Goal: Use online tool/utility: Utilize a website feature to perform a specific function

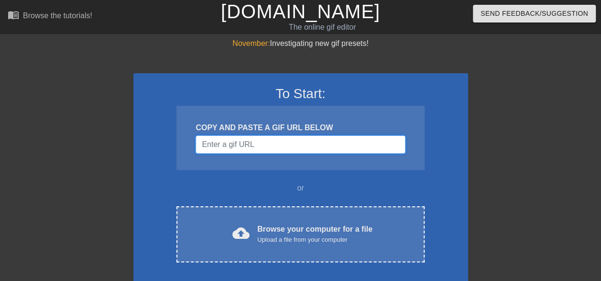
click at [245, 140] on input "Username" at bounding box center [300, 144] width 209 height 18
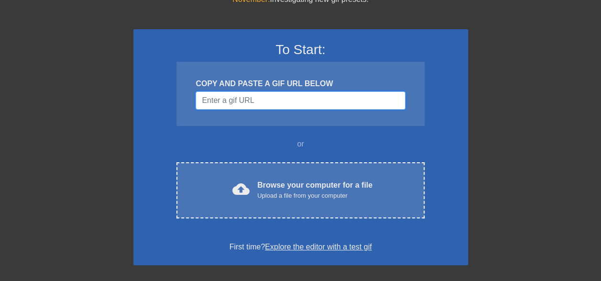
scroll to position [44, 0]
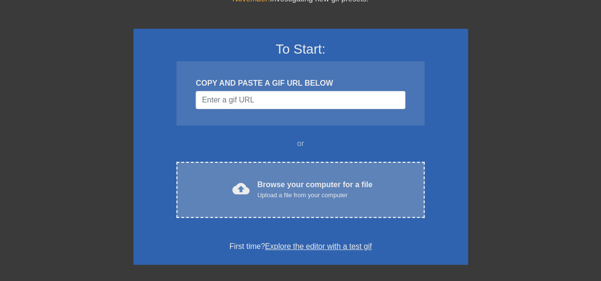
click at [264, 184] on div "Browse your computer for a file Upload a file from your computer" at bounding box center [314, 189] width 115 height 21
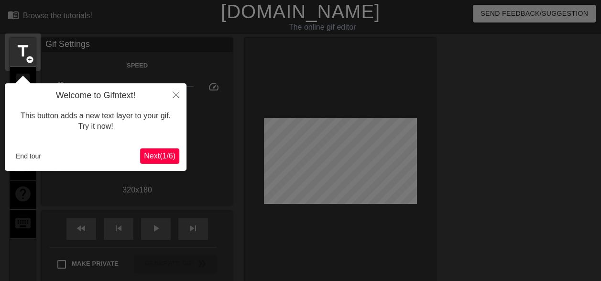
scroll to position [23, 0]
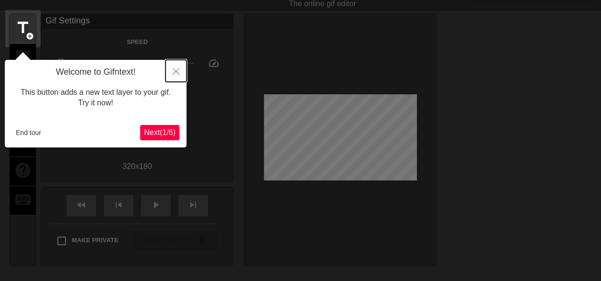
click at [175, 70] on icon "Close" at bounding box center [176, 71] width 7 height 7
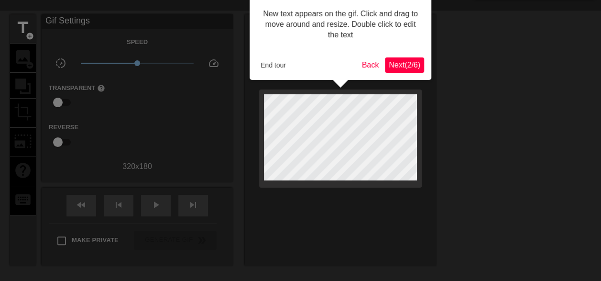
scroll to position [0, 0]
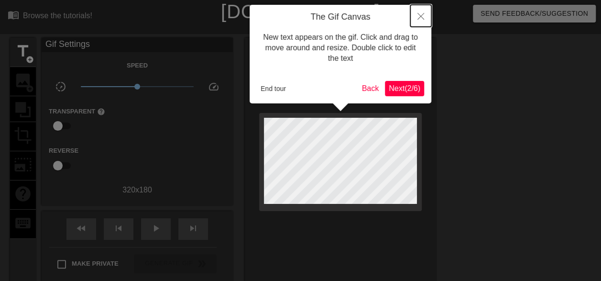
click at [428, 14] on button "Close" at bounding box center [420, 16] width 21 height 22
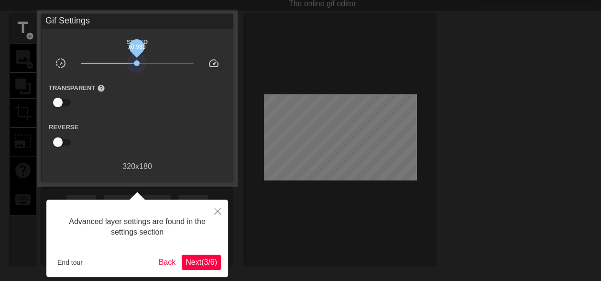
drag, startPoint x: 134, startPoint y: 63, endPoint x: 138, endPoint y: 67, distance: 6.1
click at [138, 67] on span "x0.989" at bounding box center [137, 62] width 113 height 11
click at [201, 259] on span "Next ( 3 / 6 )" at bounding box center [202, 262] width 32 height 8
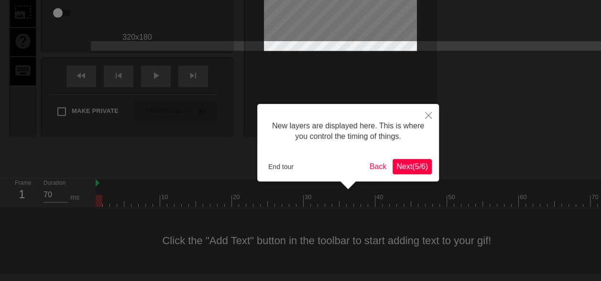
click at [427, 160] on button "Next ( 5 / 6 )" at bounding box center [412, 166] width 39 height 15
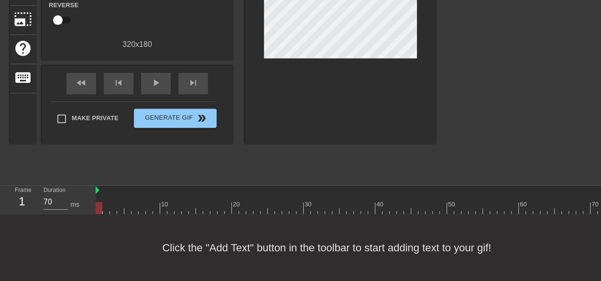
click at [288, 140] on div "title add_circle image add_circle crop photo_size_select_large help keyboard Gi…" at bounding box center [223, 35] width 426 height 287
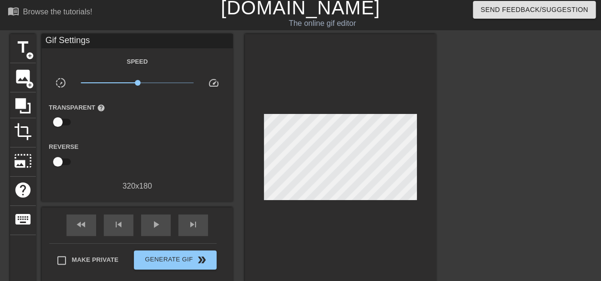
scroll to position [0, 0]
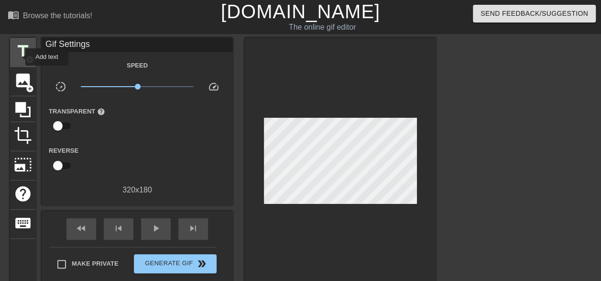
click at [19, 57] on span "title" at bounding box center [23, 51] width 18 height 18
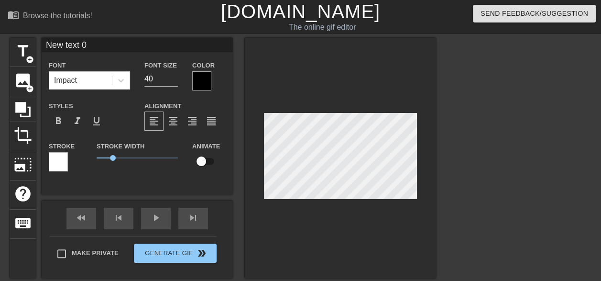
drag, startPoint x: 98, startPoint y: 46, endPoint x: 44, endPoint y: 42, distance: 53.2
click at [44, 42] on input "New text 0" at bounding box center [137, 45] width 191 height 14
click at [171, 41] on input "Minä menossa paimentamaan" at bounding box center [137, 45] width 191 height 14
type input "Minä menossa paimentamaan uusia työpaikassa, jonka piti olla nopea pysähdys 7 v…"
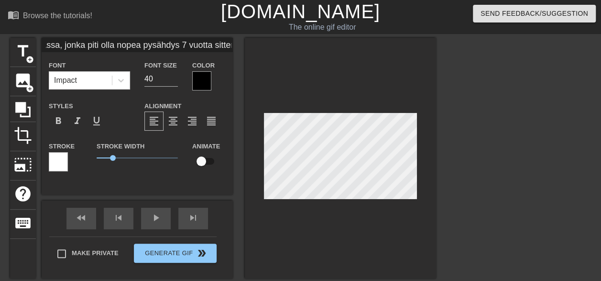
scroll to position [0, 0]
click at [439, 163] on div "title add_circle image add_circle crop photo_size_select_large help keyboard Mi…" at bounding box center [300, 181] width 601 height 287
drag, startPoint x: 121, startPoint y: 158, endPoint x: 110, endPoint y: 159, distance: 11.0
click at [110, 159] on span "0.8" at bounding box center [137, 157] width 81 height 11
click at [157, 83] on input "40" at bounding box center [160, 78] width 33 height 15
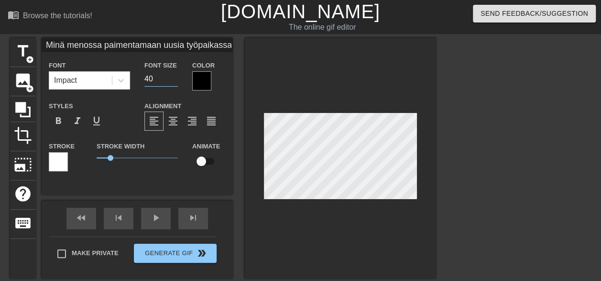
click at [157, 83] on input "40" at bounding box center [160, 78] width 33 height 15
click at [175, 79] on input "39" at bounding box center [160, 78] width 33 height 15
click at [175, 79] on input "38" at bounding box center [160, 78] width 33 height 15
click at [175, 79] on input "37" at bounding box center [160, 78] width 33 height 15
click at [175, 79] on input "36" at bounding box center [160, 78] width 33 height 15
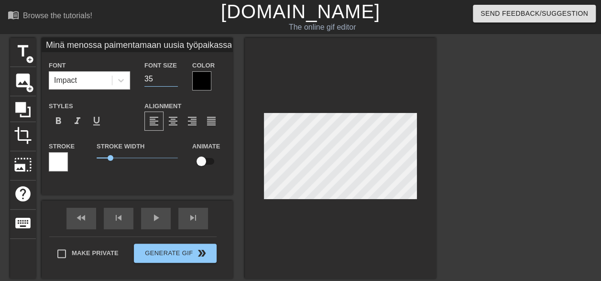
click at [175, 79] on input "35" at bounding box center [160, 78] width 33 height 15
click at [175, 79] on input "34" at bounding box center [160, 78] width 33 height 15
click at [175, 79] on input "33" at bounding box center [160, 78] width 33 height 15
click at [175, 79] on input "32" at bounding box center [160, 78] width 33 height 15
click at [175, 79] on input "31" at bounding box center [160, 78] width 33 height 15
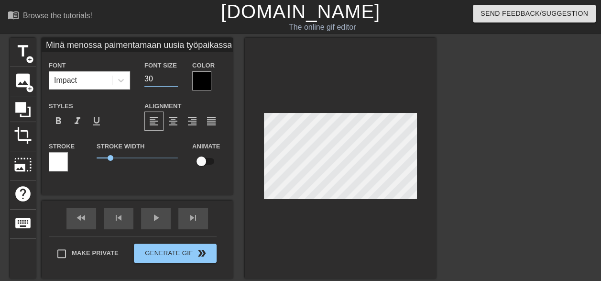
click at [175, 79] on input "30" at bounding box center [160, 78] width 33 height 15
click at [175, 79] on input "29" at bounding box center [160, 78] width 33 height 15
click at [175, 79] on input "28" at bounding box center [160, 78] width 33 height 15
click at [175, 79] on input "27" at bounding box center [160, 78] width 33 height 15
click at [175, 79] on input "26" at bounding box center [160, 78] width 33 height 15
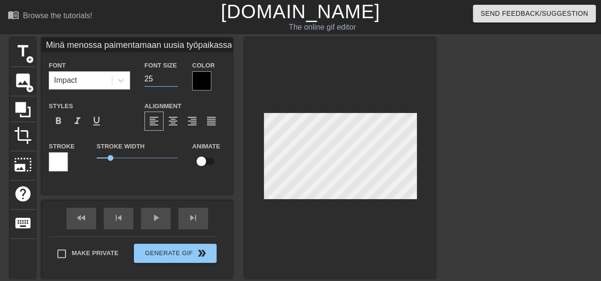
click at [175, 79] on input "25" at bounding box center [160, 78] width 33 height 15
click at [175, 79] on input "24" at bounding box center [160, 78] width 33 height 15
click at [175, 79] on input "23" at bounding box center [160, 78] width 33 height 15
click at [175, 79] on input "22" at bounding box center [160, 78] width 33 height 15
click at [175, 79] on input "21" at bounding box center [160, 78] width 33 height 15
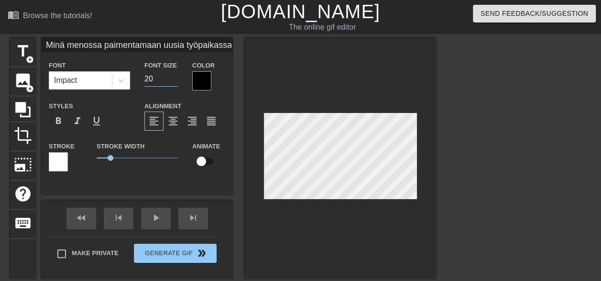
click at [175, 79] on input "20" at bounding box center [160, 78] width 33 height 15
click at [175, 79] on input "19" at bounding box center [160, 78] width 33 height 15
drag, startPoint x: 175, startPoint y: 79, endPoint x: 376, endPoint y: 129, distance: 206.9
type input "14"
click at [178, 87] on input "14" at bounding box center [160, 78] width 33 height 15
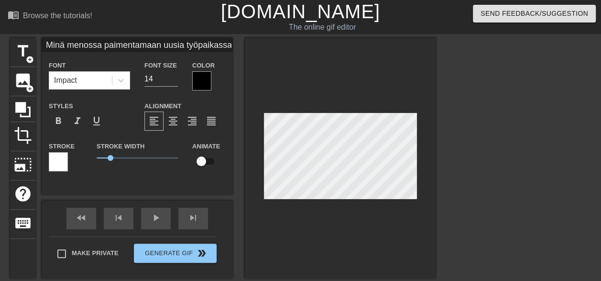
click at [260, 178] on div at bounding box center [340, 158] width 191 height 241
type input "Minä menossa paimentamaan uusia työpaikassa, jonka piti olla nopea pysähdys 7 v…"
type textarea "Minä menossa paimentamaan uusia työpaikassa, jonka piti olla nopea pysähdys 7 v…"
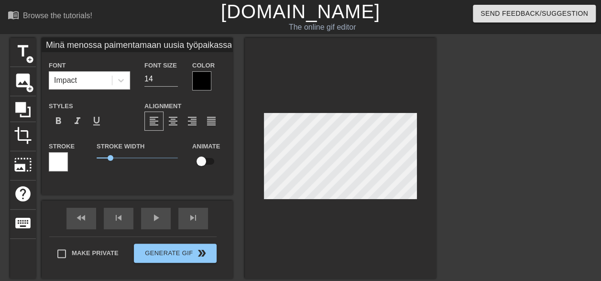
scroll to position [1, 11]
type input "Minä menossa paimentamaan uusia työpaikassa, jonka piti olla nopea pysähdys 7 v…"
type textarea "Minä menossa paimentamaan uusia työpaikassa, jonka piti olla nopea pysähdys 7 v…"
type input "Minä menossa paimentamaan uusia työpaikass, jonka piti olla nopea pysähdys 7 vu…"
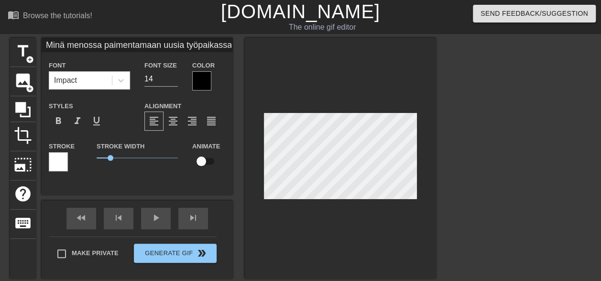
type textarea "Minä menossa paimentamaan uusia työpaikass, jonka piti olla nopea pysähdys 7 vu…"
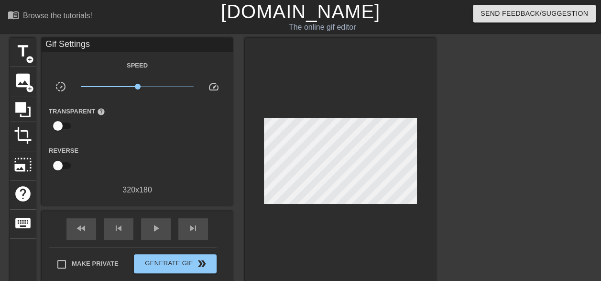
click at [476, 208] on div at bounding box center [519, 181] width 143 height 287
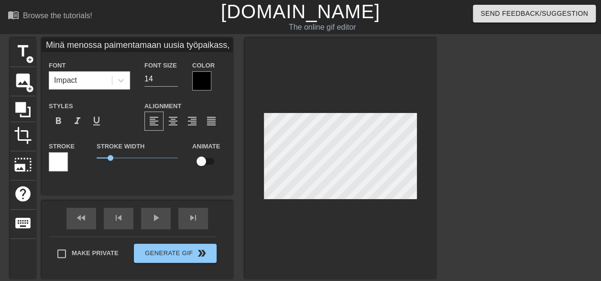
scroll to position [1, 11]
type input "Minä menossa paimentamaan uusia työpaikass, jonka piti olla nopea pysähdys 7 vu…"
type textarea "Minä menossa paimentamaan uusia työpaikass, jonka piti olla nopea pysähdys 7 vu…"
type input "Minä menossa paimentamaan uusia työpaikass, jonka piti olla nopea pysähdys 7 vu…"
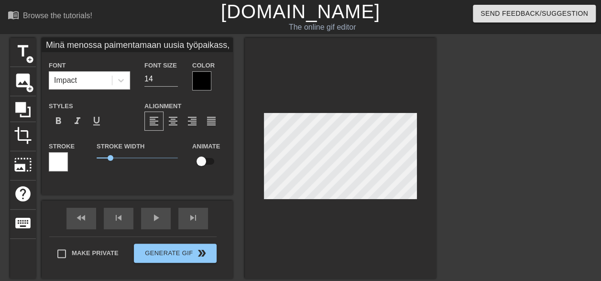
type textarea "Minä menossa paimentamaan uusia työpaikass, jonka piti olla nopea pysähdys 7 vu…"
type input "Minä menossa paimentamaan uusia työpaikass, jonka piti olla nopea pysähdys 7 vu…"
type textarea "Minä menossa paimentamaan uusia työpaikass, jonka piti olla nopea pysähdys 7 vu…"
type input "Minä menossa paimentamaan uusia työpaikass, jonka piti olla nopea pysähdys 7 vu…"
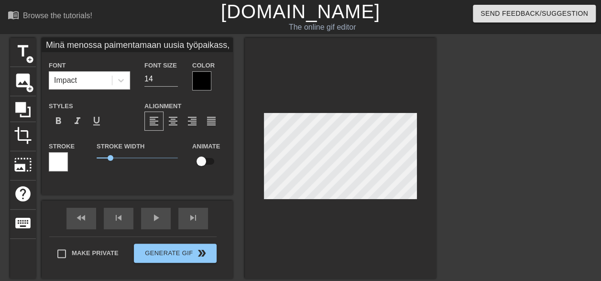
type textarea "Minä menossa paimentamaan uusia työpaikass, jonka piti olla nopea pysähdys 7 vu…"
click at [427, 146] on div at bounding box center [340, 158] width 191 height 241
type input "Minä menossa paimentamaan uusia työpaikassa, jonka piti olla nopea pysähdys 7 v…"
type textarea "Minä menossa paimentamaan uusia työpaikassa, jonka piti olla nopea pysähdys 7 v…"
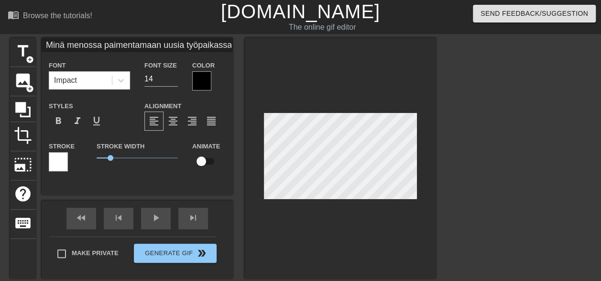
click at [427, 169] on div at bounding box center [340, 158] width 191 height 241
click at [418, 175] on div at bounding box center [340, 158] width 191 height 241
click at [383, 231] on div at bounding box center [340, 158] width 191 height 241
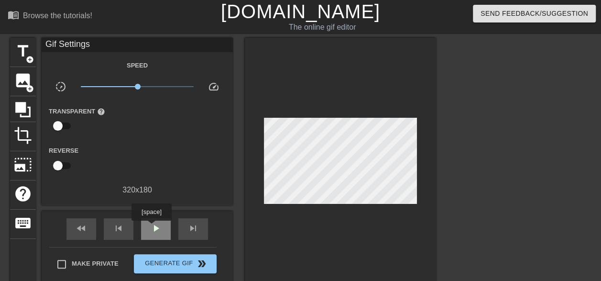
click at [151, 227] on span "play_arrow" at bounding box center [155, 227] width 11 height 11
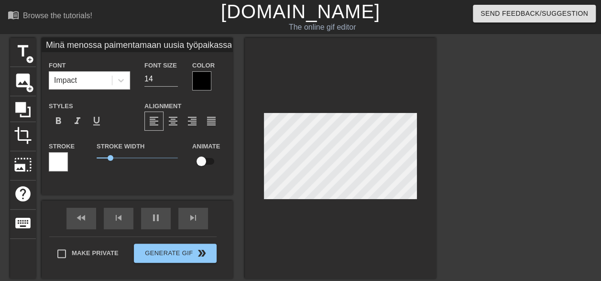
scroll to position [1, 1]
click at [197, 80] on div at bounding box center [201, 80] width 19 height 19
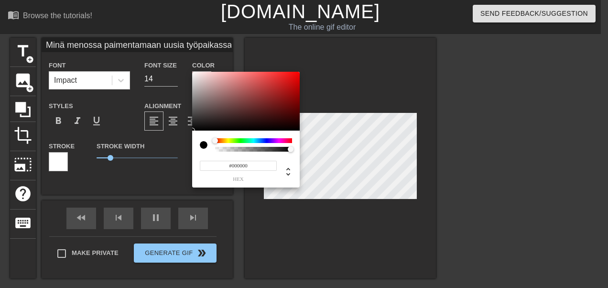
click at [202, 144] on div at bounding box center [204, 145] width 8 height 8
type input "70"
type input "Minä menossa paimentamaan uusia työpaikassa, jonka piti olla nopea pysähdys 7 v…"
type input "#2E2C2C"
type input "70"
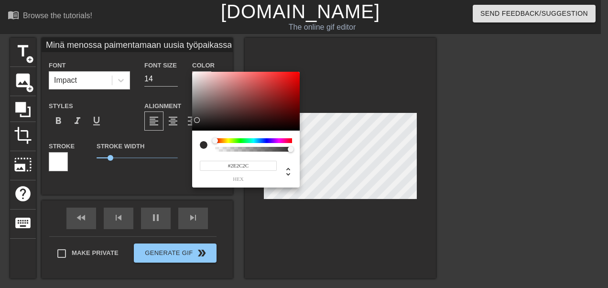
type input "Minä menossa paimentamaan uusia työpaikassa, jonka piti olla nopea pysähdys 7 v…"
type input "#2C2A2A"
type input "60"
type input "Minä menossa paimentamaan uusia työpaikassa, jonka piti olla nopea pysähdys 7 v…"
type input "#262424"
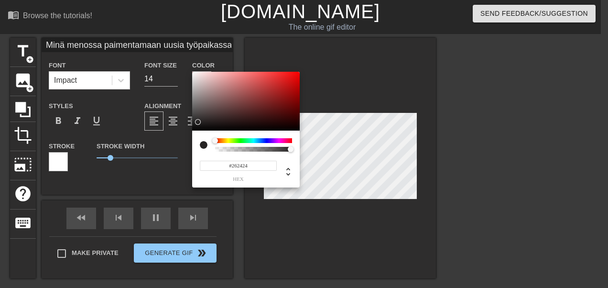
type input "70"
type input "Minä menossa paimentamaan uusia työpaikassa, jonka piti olla nopea pysähdys 7 v…"
type input "#1F1E1E"
type input "Minä menossa paimentamaan uusia työpaikassa, jonka piti olla nopea pysähdys 7 v…"
type input "#1D1C1C"
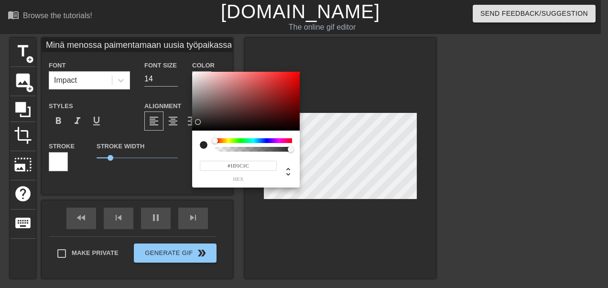
type input "Minä menossa paimentamaan uusia työpaikassa, jonka piti olla nopea pysähdys 7 v…"
type input "#171616"
type input "60"
type input "Minä menossa paimentamaan uusia työpaikassa, jonka piti olla nopea pysähdys 7 v…"
type input "#151414"
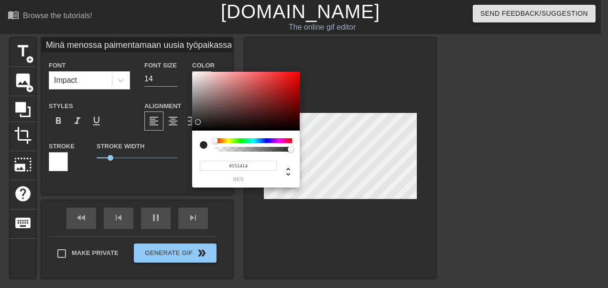
type input "70"
type input "Minä menossa paimentamaan uusia työpaikassa, jonka piti olla nopea pysähdys 7 v…"
type input "#131212"
type input "Minä menossa paimentamaan uusia työpaikassa, jonka piti olla nopea pysähdys 7 v…"
type input "#211F1F"
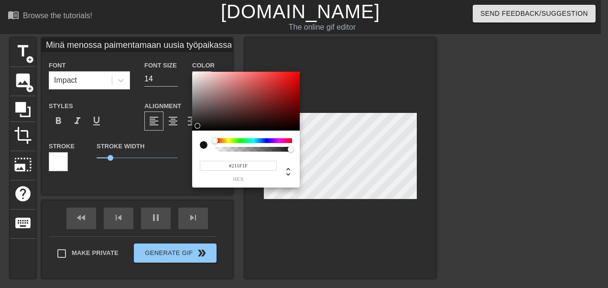
type input "60"
type input "Minä menossa paimentamaan uusia työpaikassa, jonka piti olla nopea pysähdys 7 v…"
type input "#3C3737"
type input "70"
type input "Minä menossa paimentamaan uusia työpaikassa, jonka piti olla nopea pysähdys 7 v…"
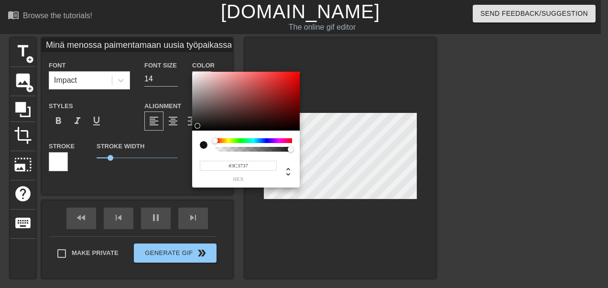
type input "#5B5353"
type input "Minä menossa paimentamaan uusia työpaikassa, jonka piti olla nopea pysähdys 7 v…"
type input "#8F8585"
type input "Minä menossa paimentamaan uusia työpaikassa, jonka piti olla nopea pysähdys 7 v…"
type input "#E1DDDD"
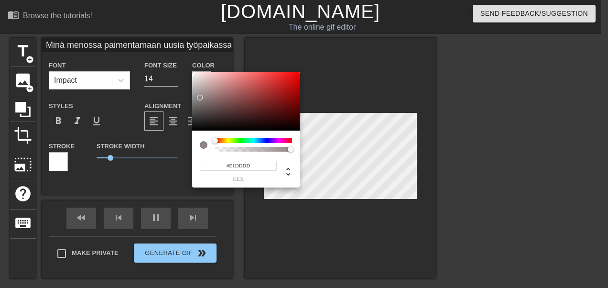
type input "60"
type input "Minä menossa paimentamaan uusia työpaikassa, jonka piti olla nopea pysähdys 7 v…"
type input "#FF1C1C"
type input "60"
type input "Minä menossa paimentamaan uusia työpaikassa, jonka piti olla nopea pysähdys 7 v…"
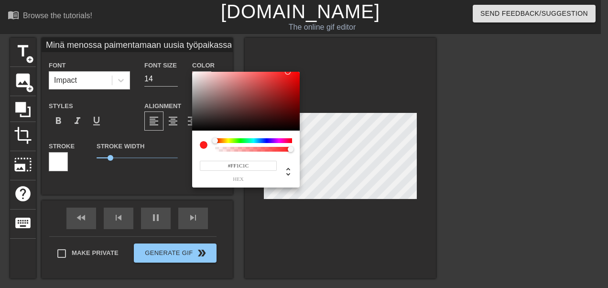
type input "#FF8E8E"
type input "70"
type input "Minä menossa paimentamaan uusia työpaikassa, jonka piti olla nopea pysähdys 7 v…"
type input "#FE8D8D"
type input "Minä menossa paimentamaan uusia työpaikassa, jonka piti olla nopea pysähdys 7 v…"
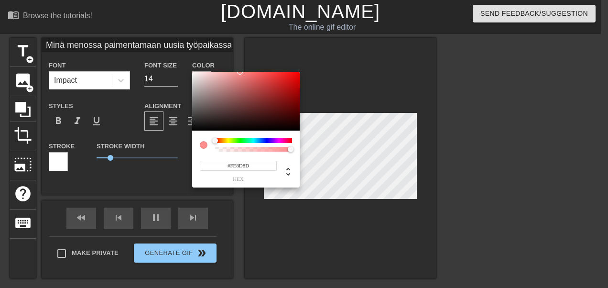
type input "#FAFAFA"
type input "Minä menossa paimentamaan uusia työpaikassa, jonka piti olla nopea pysähdys 7 v…"
type input "#F6F6F6"
type input "60"
type input "Minä menossa paimentamaan uusia työpaikassa, jonka piti olla nopea pysähdys 7 v…"
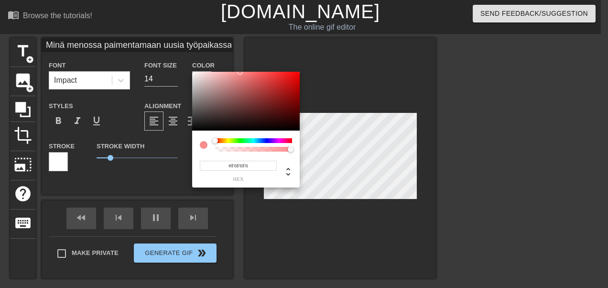
type input "#F4F4F4"
type input "70"
type input "Minä menossa paimentamaan uusia työpaikassa, jonka piti olla nopea pysähdys 7 v…"
type input "#F2F2F2"
type input "70"
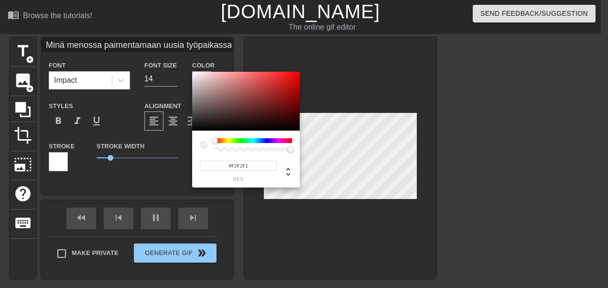
type input "Minä menossa paimentamaan uusia työpaikassa, jonka piti olla nopea pysähdys 7 v…"
type input "#F6F6F6"
type input "60"
type input "Minä menossa paimentamaan uusia työpaikassa, jonka piti olla nopea pysähdys 7 v…"
type input "#FAFAFA"
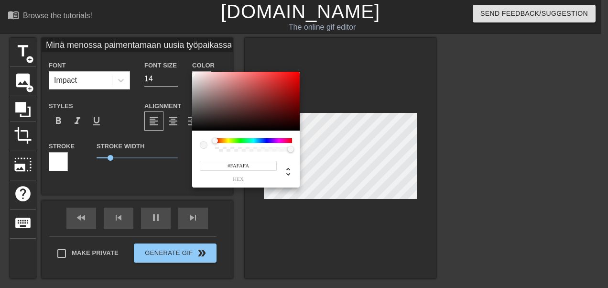
type input "70"
type input "Minä menossa paimentamaan uusia työpaikassa, jonka piti olla nopea pysähdys 7 v…"
type input "#FFFFFF"
drag, startPoint x: 197, startPoint y: 120, endPoint x: 190, endPoint y: 69, distance: 51.6
click at [190, 69] on div "#FFFFFF hex" at bounding box center [304, 144] width 608 height 288
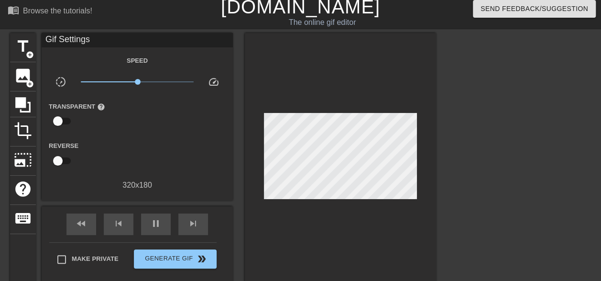
scroll to position [4, 0]
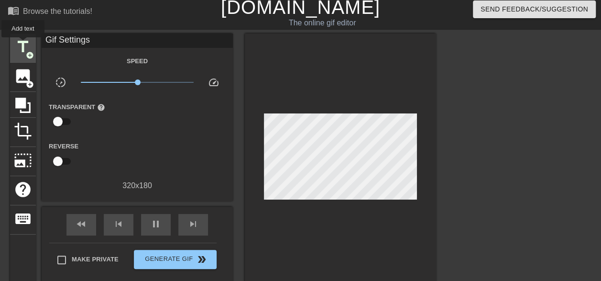
click at [23, 44] on span "title" at bounding box center [23, 47] width 18 height 18
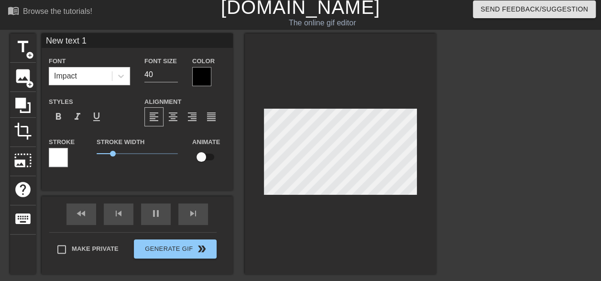
click at [61, 154] on div at bounding box center [58, 157] width 19 height 19
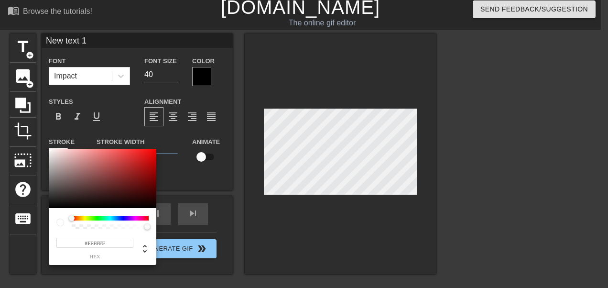
type input "70"
type input "#3C3737"
type input "60"
type input "#191818"
type input "70"
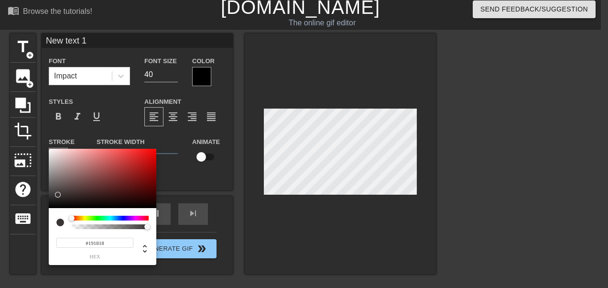
type input "#000000"
drag, startPoint x: 59, startPoint y: 194, endPoint x: 33, endPoint y: 224, distance: 39.0
click at [33, 224] on div "#000000 hex" at bounding box center [304, 144] width 608 height 288
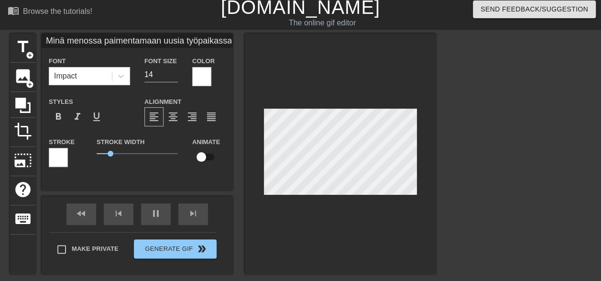
scroll to position [2, 3]
click at [63, 154] on div at bounding box center [58, 157] width 19 height 19
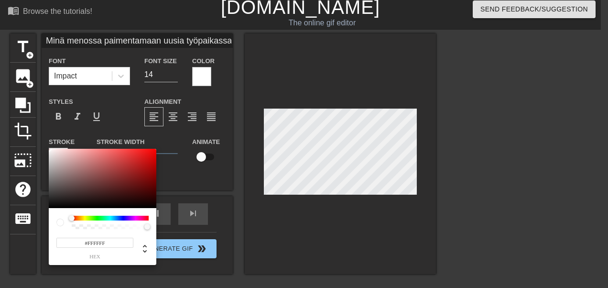
type input "60"
type input "Minä menossa paimentamaan uusia työpaikassa, jonka piti olla nopea pysähdys 7 v…"
type input "#B0A3A3"
type input "70"
type input "Minä menossa paimentamaan uusia työpaikassa, jonka piti olla nopea pysähdys 7 v…"
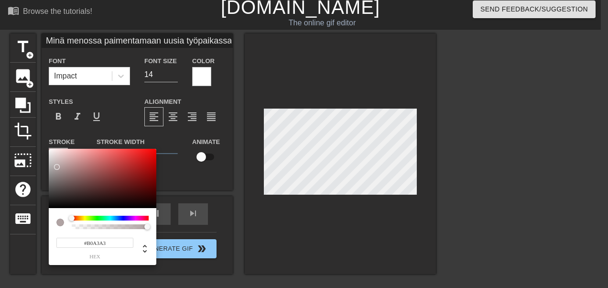
type input "#AEA1A1"
type input "60"
type input "Minä menossa paimentamaan uusia työpaikassa, jonka piti olla nopea pysähdys 7 v…"
type input "#A39898"
type input "70"
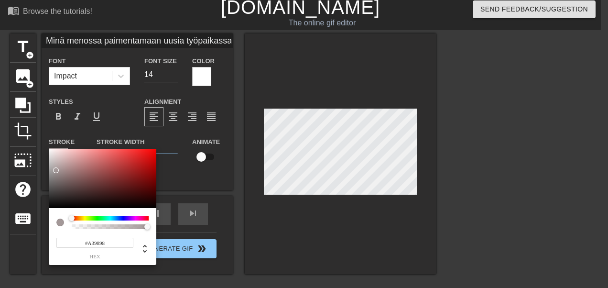
type input "Minä menossa paimentamaan uusia työpaikassa, jonka piti olla nopea pysähdys 7 v…"
type input "#9F9595"
type input "Minä menossa paimentamaan uusia työpaikassa, jonka piti olla nopea pysähdys 7 v…"
type input "#5F5E5E"
type input "60"
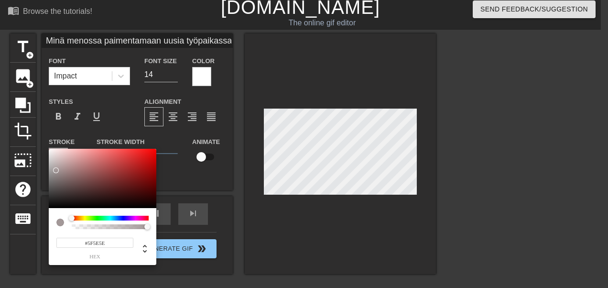
type input "Minä menossa paimentamaan uusia työpaikassa, jonka piti olla nopea pysähdys 7 v…"
type input "#454545"
type input "Minä menossa paimentamaan uusia työpaikassa, jonka piti olla nopea pysähdys 7 v…"
type input "#212121"
type input "70"
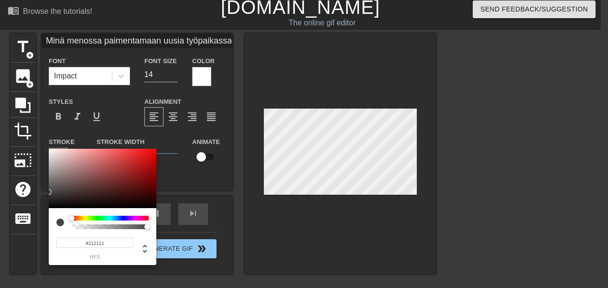
type input "Minä menossa paimentamaan uusia työpaikassa, jonka piti olla nopea pysähdys 7 v…"
type input "#343434"
type input "Minä menossa paimentamaan uusia työpaikassa, jonka piti olla nopea pysähdys 7 v…"
type input "#000000"
type input "Minä menossa paimentamaan uusia työpaikassa, jonka piti olla nopea pysähdys 7 v…"
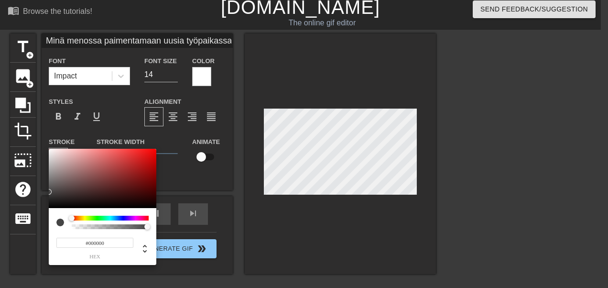
type input "60"
type input "Minä menossa paimentamaan uusia työpaikassa, jonka piti olla nopea pysähdys 7 v…"
type input "70"
type input "Minä menossa paimentamaan uusia työpaikassa, jonka piti olla nopea pysähdys 7 v…"
type input "60"
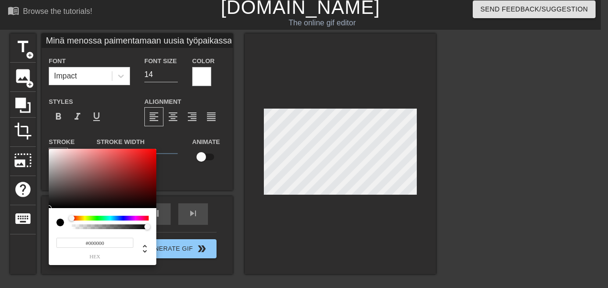
type input "Minä menossa paimentamaan uusia työpaikassa, jonka piti olla nopea pysähdys 7 v…"
type input "70"
type input "Minä menossa paimentamaan uusia työpaikassa, jonka piti olla nopea pysähdys 7 v…"
type input "60"
drag, startPoint x: 56, startPoint y: 167, endPoint x: 40, endPoint y: 218, distance: 53.2
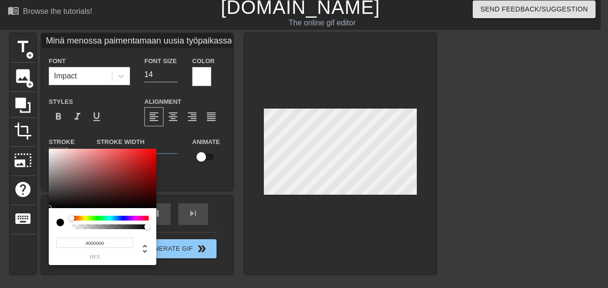
click at [40, 218] on div "#000000 hex" at bounding box center [304, 144] width 608 height 288
type input "Minä menossa paimentamaan uusia työpaikassa, jonka piti olla nopea pysähdys 7 v…"
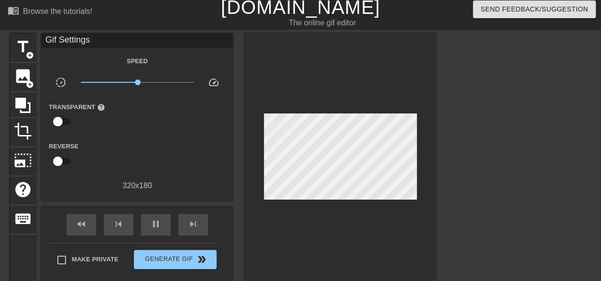
click at [314, 257] on div at bounding box center [340, 158] width 191 height 251
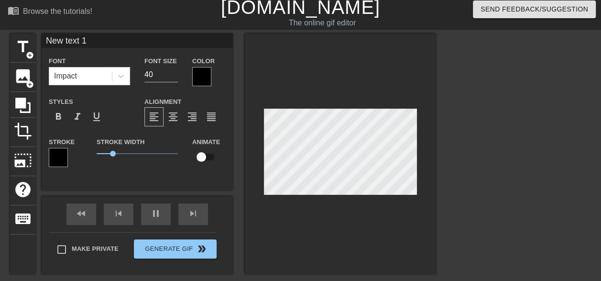
scroll to position [1, 1]
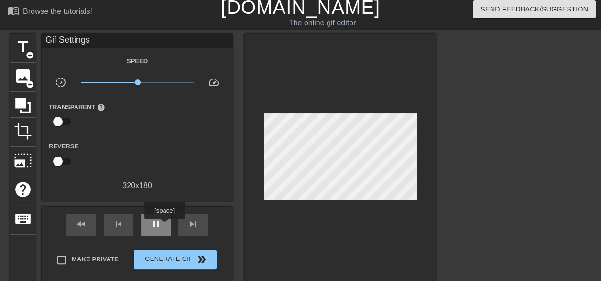
click at [164, 226] on div "pause" at bounding box center [156, 225] width 30 height 22
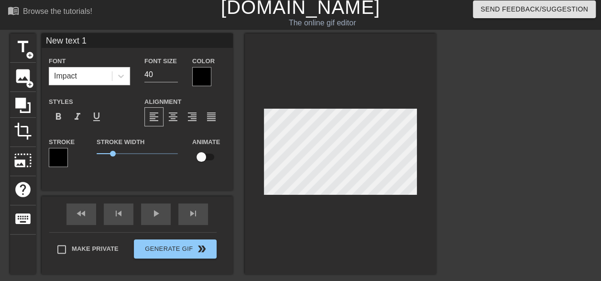
click at [451, 55] on div "title add_circle image add_circle crop photo_size_select_large help keyboard Ne…" at bounding box center [300, 176] width 601 height 287
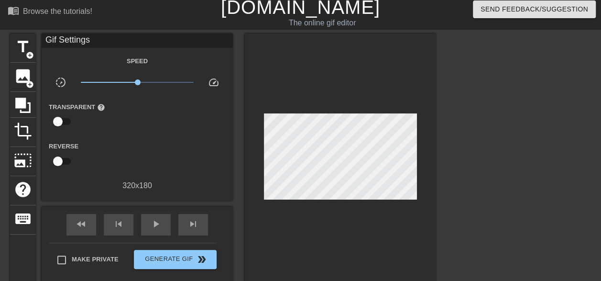
click at [371, 77] on div at bounding box center [340, 158] width 191 height 251
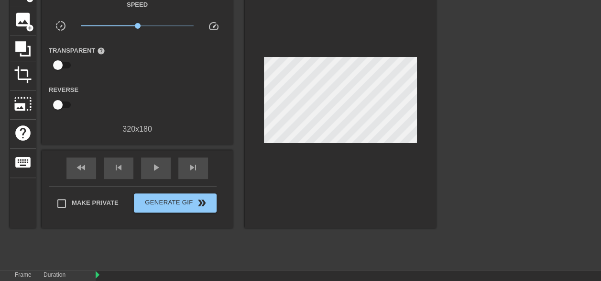
scroll to position [129, 0]
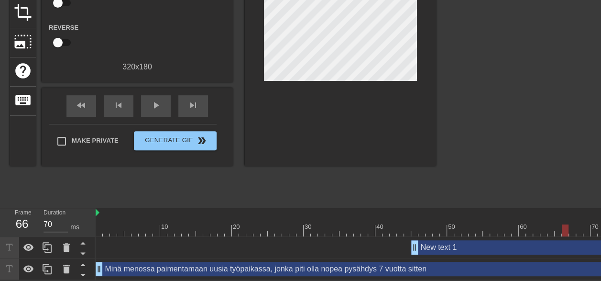
click at [429, 240] on div "New text 1 drag_handle drag_handle" at bounding box center [526, 247] width 230 height 14
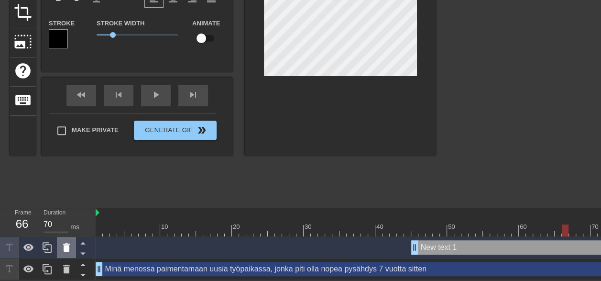
click at [66, 243] on icon at bounding box center [66, 247] width 7 height 9
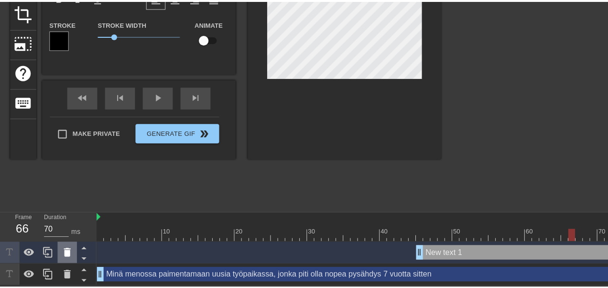
scroll to position [122, 0]
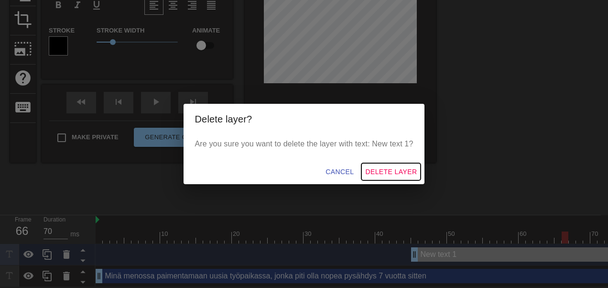
click at [407, 169] on span "Delete Layer" at bounding box center [391, 172] width 52 height 12
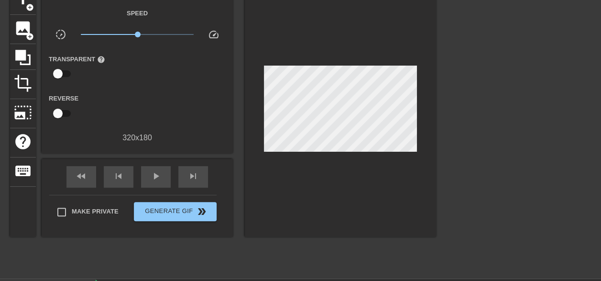
scroll to position [48, 0]
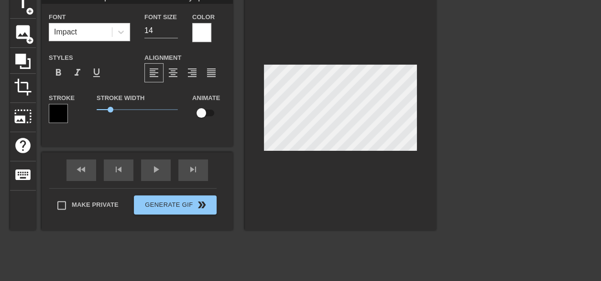
click at [311, 176] on div at bounding box center [340, 109] width 191 height 241
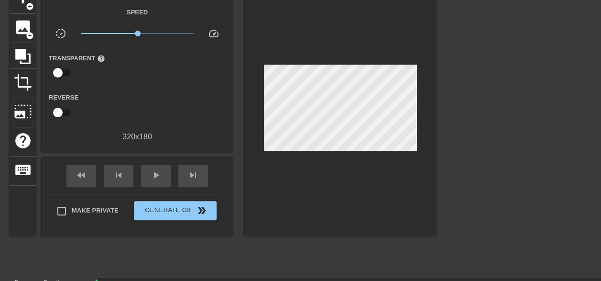
scroll to position [54, 0]
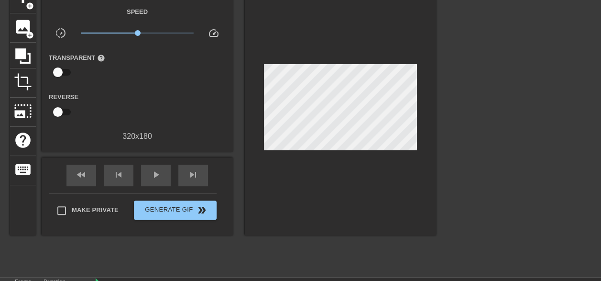
click at [296, 188] on div at bounding box center [340, 109] width 191 height 251
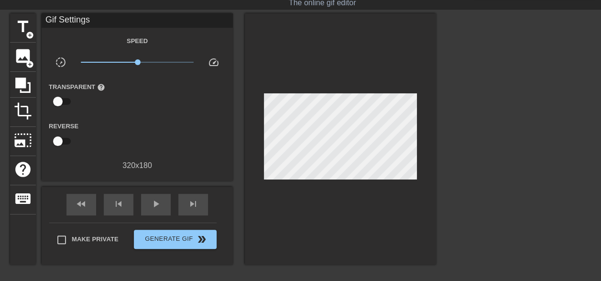
scroll to position [0, 0]
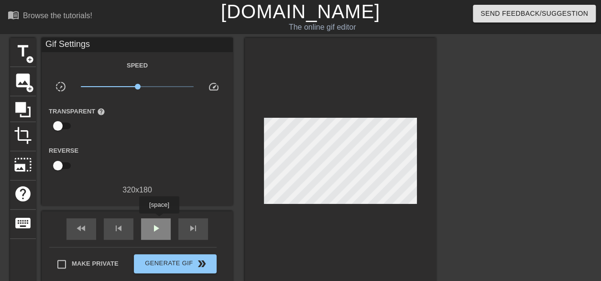
click at [159, 221] on div "play_arrow" at bounding box center [156, 229] width 30 height 22
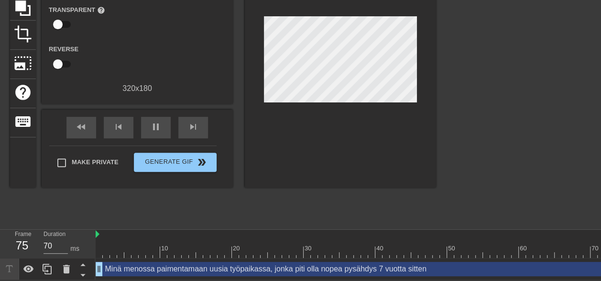
click at [173, 145] on div "Make Private Generate Gif double_arrow" at bounding box center [132, 164] width 167 height 38
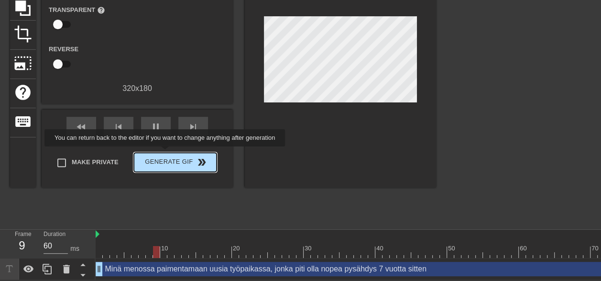
type input "70"
click at [166, 156] on span "Generate Gif double_arrow" at bounding box center [175, 161] width 75 height 11
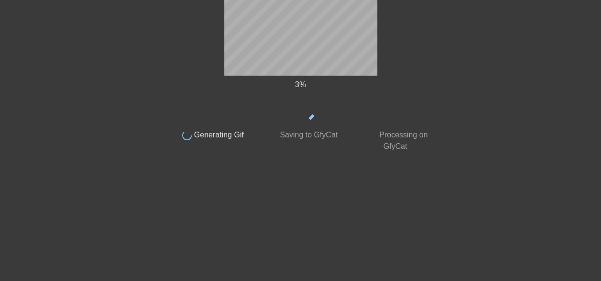
scroll to position [0, 0]
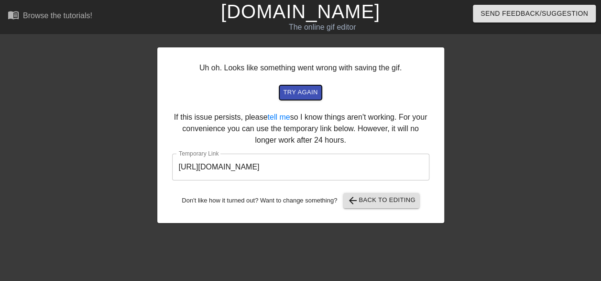
drag, startPoint x: 310, startPoint y: 99, endPoint x: 352, endPoint y: 100, distance: 41.6
click at [352, 100] on div "Uh oh. Looks like something went wrong with saving the gif. try again If this i…" at bounding box center [300, 134] width 287 height 175
click at [298, 89] on span "try again" at bounding box center [300, 92] width 34 height 11
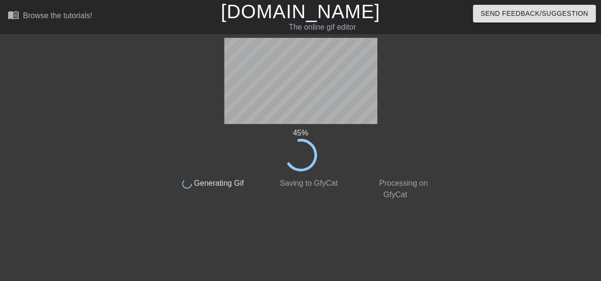
click at [269, 270] on div "45 % done Generating Gif done Saving to GfyCat done Processing on GfyCat title …" at bounding box center [301, 181] width 270 height 287
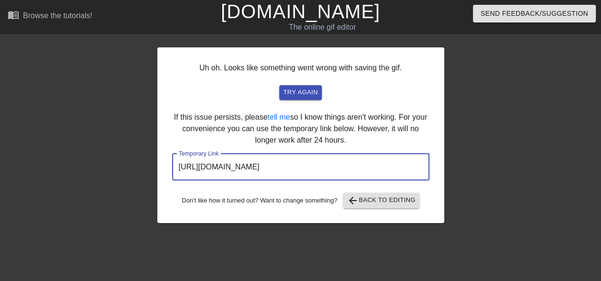
drag, startPoint x: 389, startPoint y: 167, endPoint x: 176, endPoint y: 169, distance: 213.3
click at [176, 169] on input "[URL][DOMAIN_NAME]" at bounding box center [300, 166] width 257 height 27
